Goal: Book appointment/travel/reservation

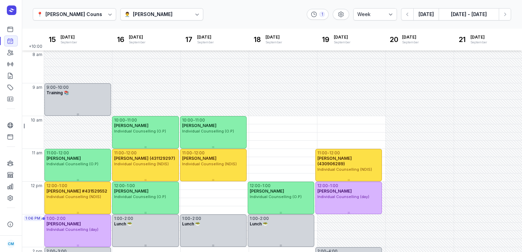
select select "week"
click at [95, 156] on div "[PERSON_NAME]" at bounding box center [77, 158] width 62 height 5
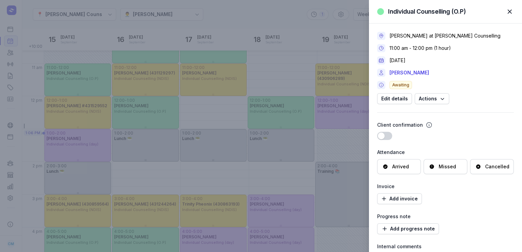
click at [511, 12] on span "button" at bounding box center [509, 11] width 15 height 15
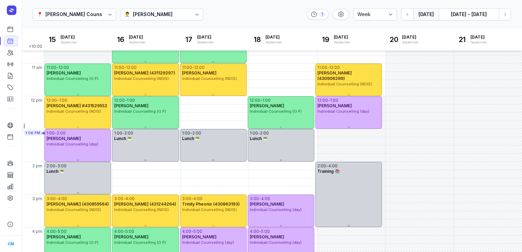
click at [420, 19] on button "[DATE]" at bounding box center [425, 14] width 25 height 12
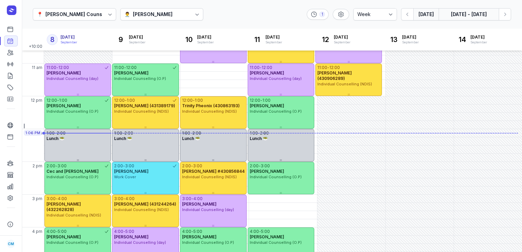
click at [474, 12] on button "[DATE] - [DATE]" at bounding box center [469, 14] width 60 height 12
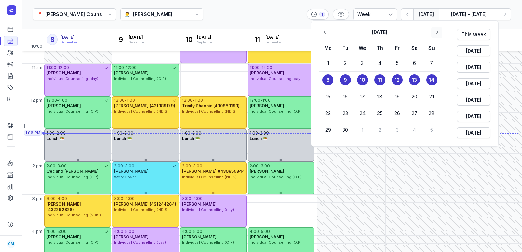
click at [436, 31] on icon "button" at bounding box center [436, 32] width 7 height 7
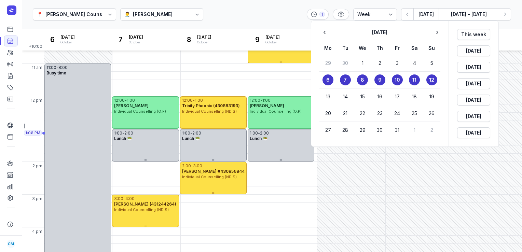
click at [326, 80] on time "6" at bounding box center [327, 80] width 3 height 7
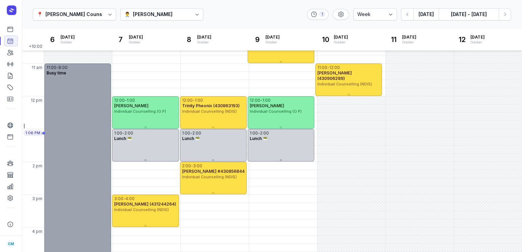
scroll to position [51, 0]
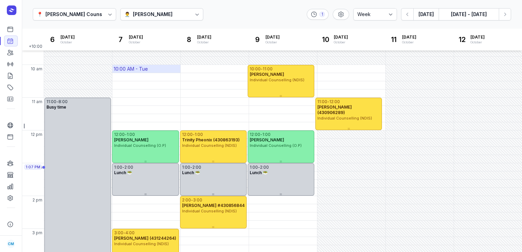
click at [135, 71] on div "10:00 AM - Tue" at bounding box center [131, 69] width 34 height 7
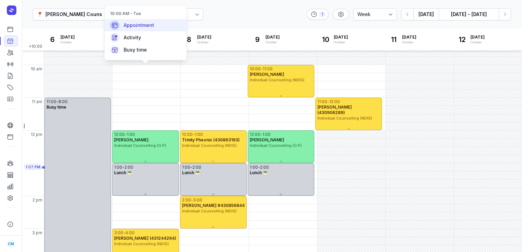
click at [138, 28] on span "Appointment" at bounding box center [139, 25] width 30 height 7
select select
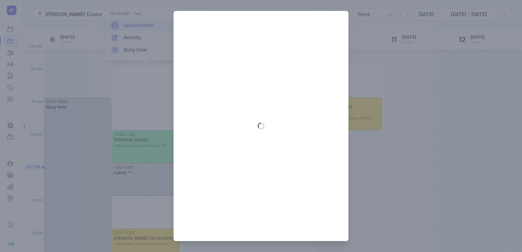
type input "[DATE]"
select select "10:00"
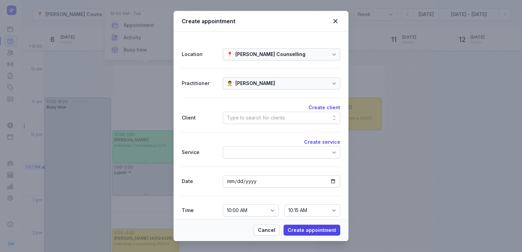
click at [247, 116] on div "Type to search for clients" at bounding box center [256, 118] width 58 height 8
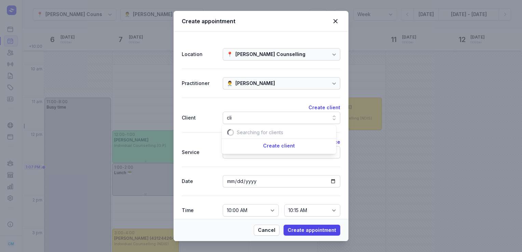
scroll to position [0, 8]
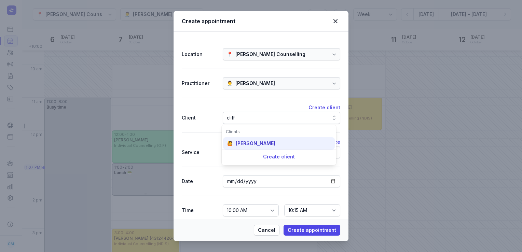
type input "cliff"
click at [252, 147] on div "🙋 [PERSON_NAME]" at bounding box center [279, 143] width 112 height 12
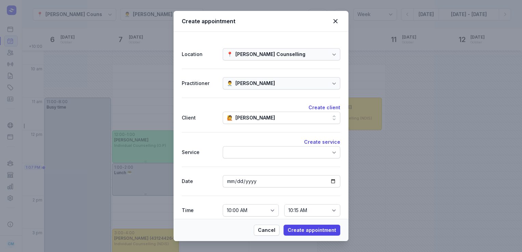
click at [252, 147] on div at bounding box center [281, 152] width 117 height 12
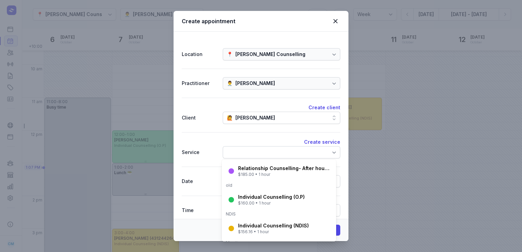
scroll to position [81, 0]
click at [266, 193] on div "Individual Counselling (O.P)" at bounding box center [271, 196] width 67 height 7
select select "11:00"
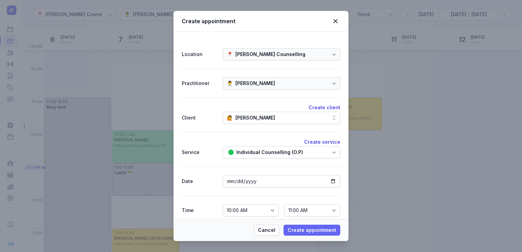
click at [319, 231] on span "Create appointment" at bounding box center [312, 230] width 48 height 8
select select
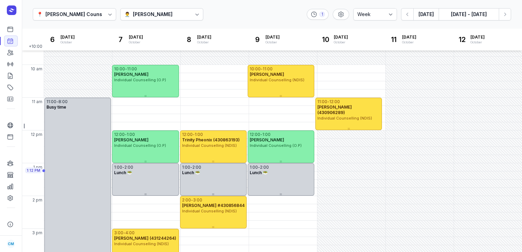
click at [183, 18] on div "👨‍⚕️ [PERSON_NAME]" at bounding box center [161, 14] width 83 height 12
click at [246, 17] on div "📍 [PERSON_NAME] Counselling 👨‍⚕️ [PERSON_NAME] 1 Day 3 days Work week Week [DAT…" at bounding box center [272, 14] width 500 height 29
click at [424, 16] on button "[DATE]" at bounding box center [425, 14] width 25 height 12
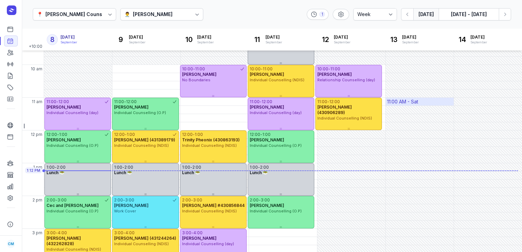
scroll to position [192, 0]
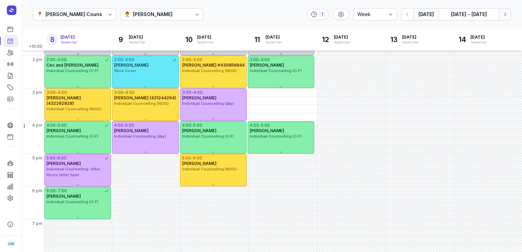
click at [508, 13] on icon "button" at bounding box center [504, 14] width 7 height 7
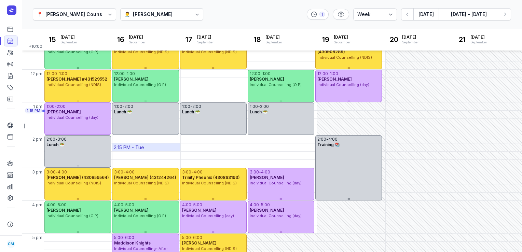
scroll to position [96, 0]
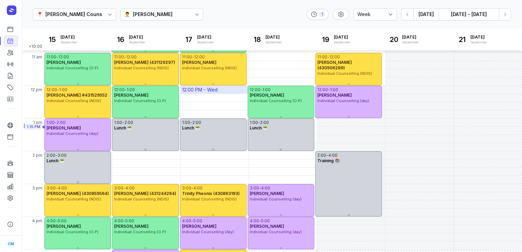
click at [205, 88] on div "12:00 PM - Wed" at bounding box center [200, 89] width 36 height 7
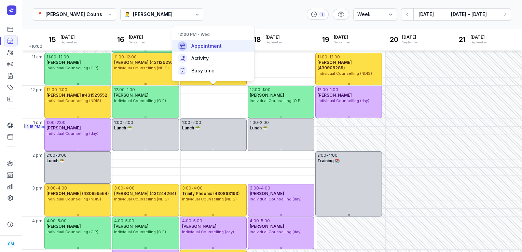
click at [206, 44] on span "Appointment" at bounding box center [206, 46] width 30 height 7
select select
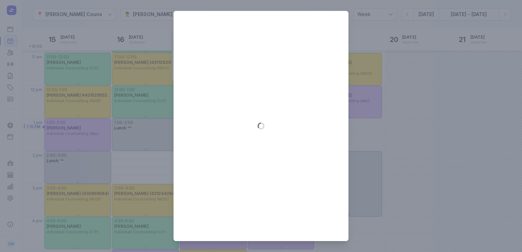
type input "[DATE]"
select select "12:00"
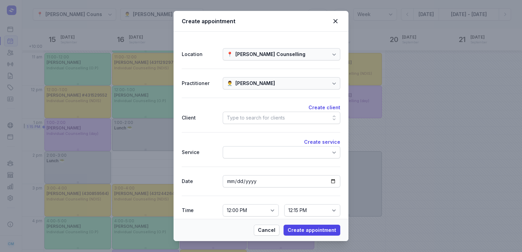
click at [285, 122] on div "Type to search for clients" at bounding box center [281, 118] width 117 height 12
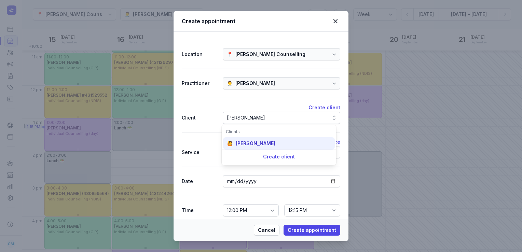
type input "[PERSON_NAME]"
click at [264, 143] on div "🙋 [PERSON_NAME]" at bounding box center [279, 143] width 112 height 12
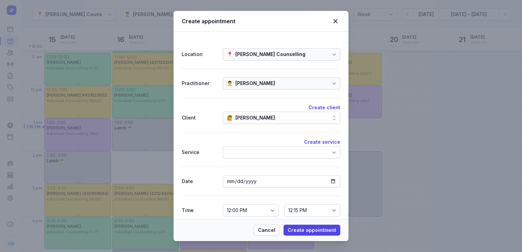
click at [262, 148] on div at bounding box center [281, 152] width 117 height 12
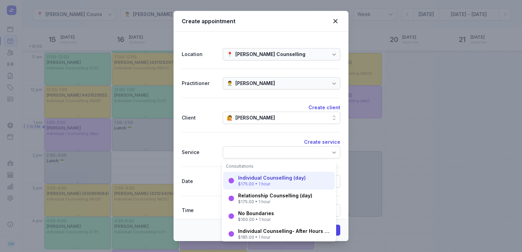
click at [251, 180] on div "Individual Counselling (day)" at bounding box center [272, 178] width 68 height 7
select select "13:00"
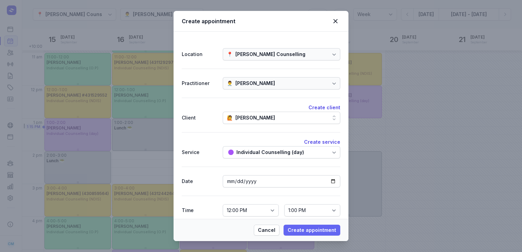
click at [298, 230] on span "Create appointment" at bounding box center [312, 230] width 48 height 8
select select
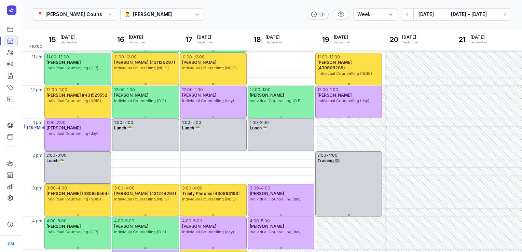
click at [164, 19] on div "👨‍⚕️ [PERSON_NAME]" at bounding box center [161, 14] width 83 height 12
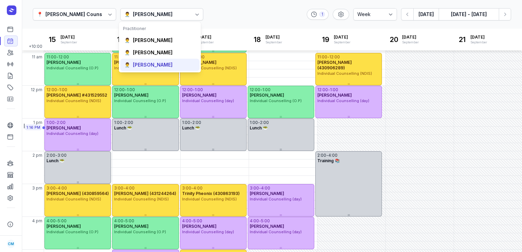
click at [143, 67] on div "[PERSON_NAME]" at bounding box center [153, 64] width 40 height 7
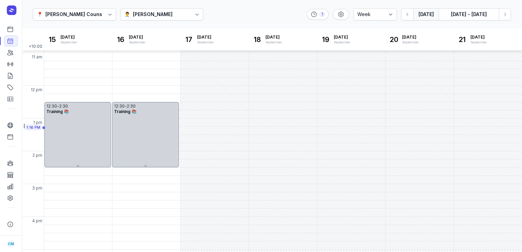
click at [432, 15] on button "[DATE]" at bounding box center [425, 14] width 25 height 12
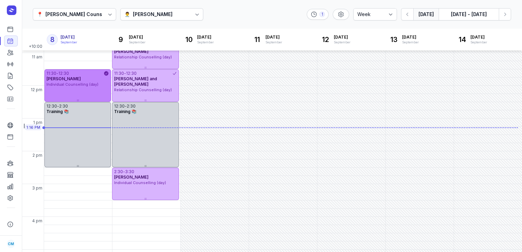
click at [104, 87] on div "11:30 - 12:30 [PERSON_NAME] Individual Counselling (day)" at bounding box center [77, 85] width 67 height 32
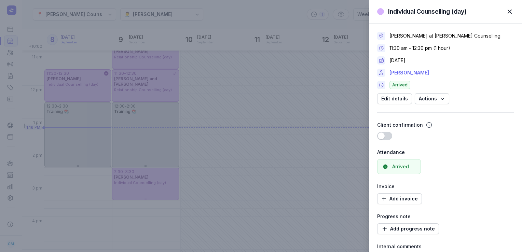
click at [404, 71] on link "[PERSON_NAME]" at bounding box center [409, 73] width 40 height 8
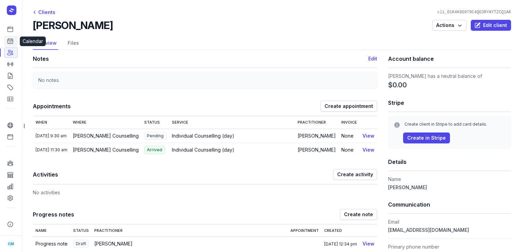
click at [8, 37] on link "Calendar" at bounding box center [11, 41] width 14 height 11
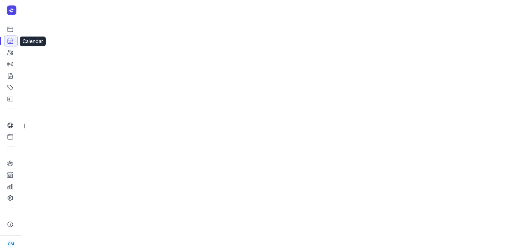
select select "week"
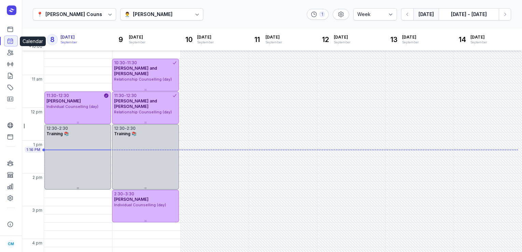
scroll to position [87, 0]
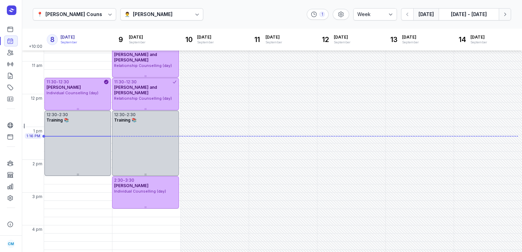
click at [504, 14] on icon "button" at bounding box center [504, 14] width 7 height 7
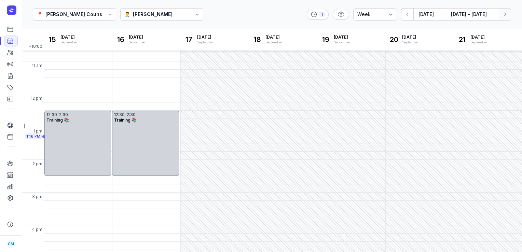
click at [504, 14] on icon "button" at bounding box center [504, 14] width 7 height 7
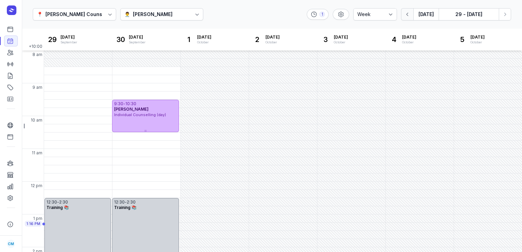
click at [406, 12] on icon "button" at bounding box center [407, 14] width 7 height 7
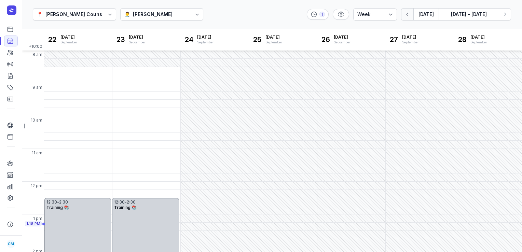
click at [406, 12] on icon "button" at bounding box center [407, 14] width 7 height 7
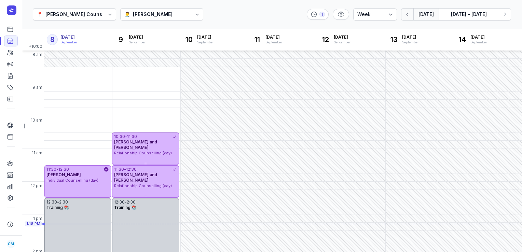
click at [406, 12] on icon "button" at bounding box center [407, 14] width 7 height 7
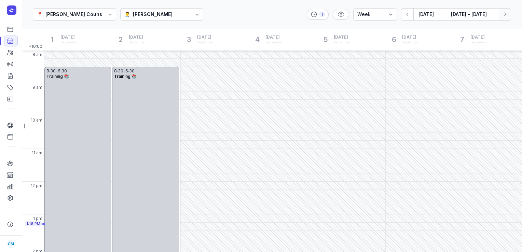
click at [503, 13] on icon "button" at bounding box center [504, 14] width 7 height 7
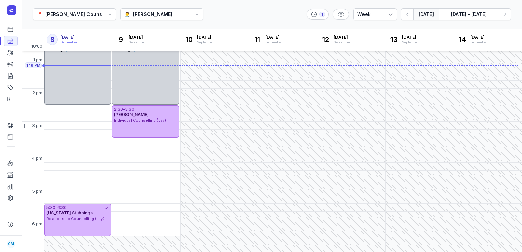
scroll to position [158, 0]
click at [155, 16] on div "[PERSON_NAME]" at bounding box center [153, 14] width 40 height 8
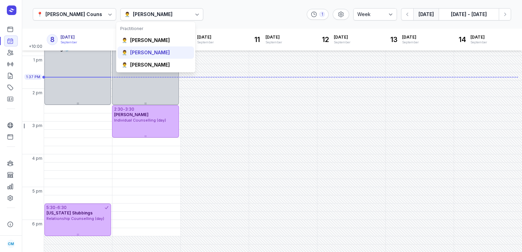
click at [155, 54] on div "[PERSON_NAME]" at bounding box center [150, 52] width 40 height 7
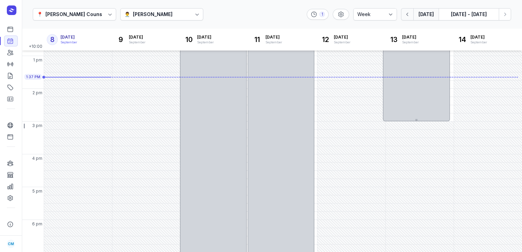
click at [410, 16] on icon "button" at bounding box center [407, 14] width 7 height 7
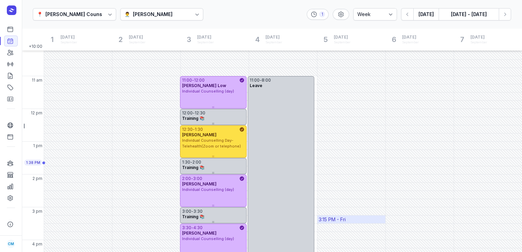
scroll to position [72, 0]
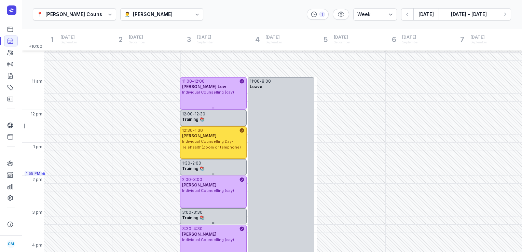
click at [170, 16] on div "👨‍⚕️ [PERSON_NAME]" at bounding box center [161, 14] width 83 height 12
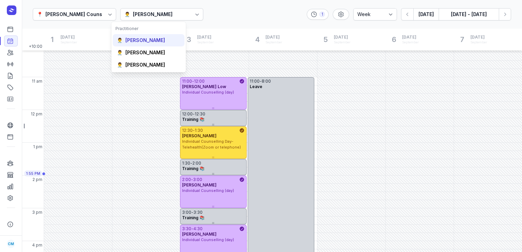
click at [156, 43] on div "[PERSON_NAME]" at bounding box center [145, 40] width 40 height 7
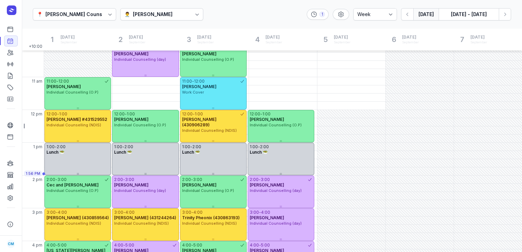
click at [427, 13] on button "[DATE]" at bounding box center [425, 14] width 25 height 12
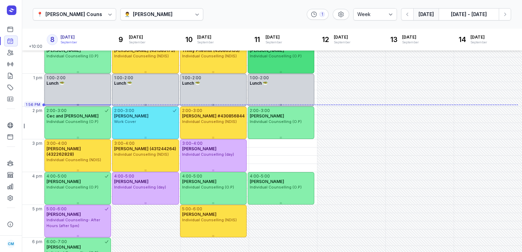
scroll to position [153, 0]
